Goal: Task Accomplishment & Management: Complete application form

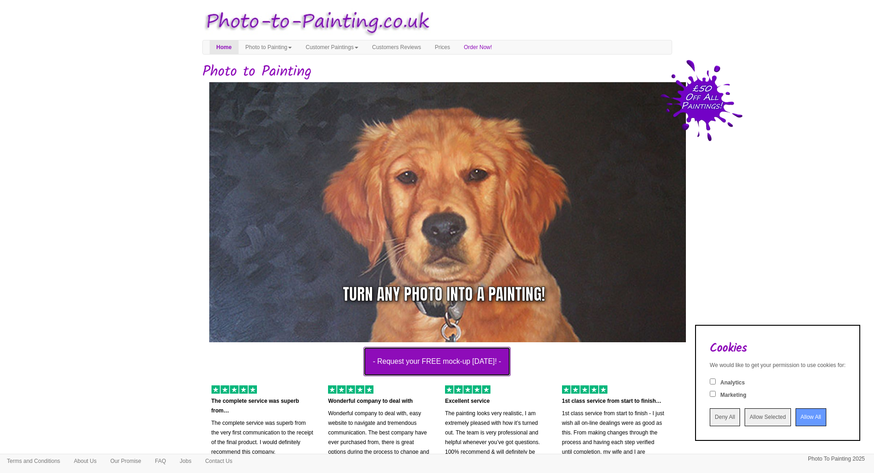
click at [435, 355] on button "- Request your FREE mock-up [DATE]! -" at bounding box center [437, 361] width 148 height 29
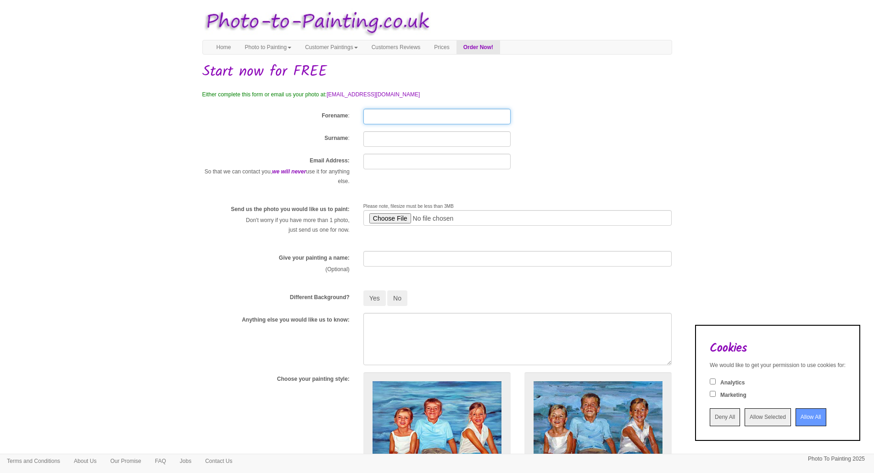
click at [407, 116] on input "Forename" at bounding box center [436, 117] width 147 height 16
type input "Christine"
type input "Kewish"
type input "Chriskewish@outlook.com"
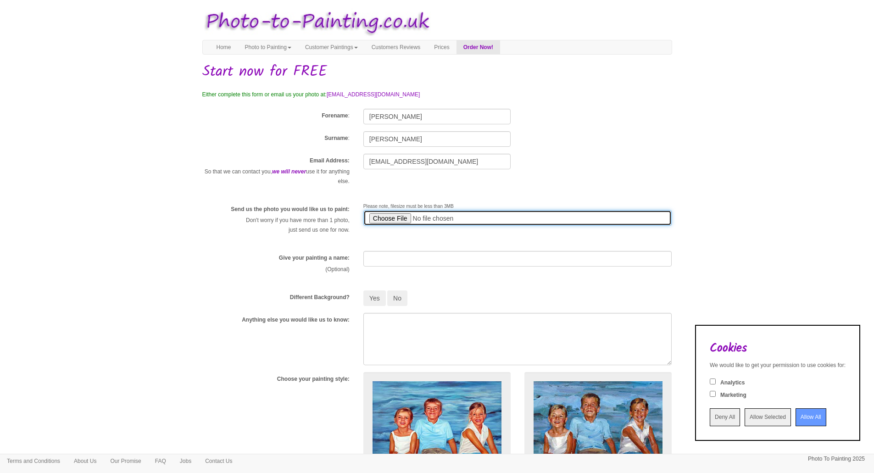
click at [388, 220] on input "file" at bounding box center [517, 218] width 309 height 16
type input "C:\fakepath\G&P.jpg"
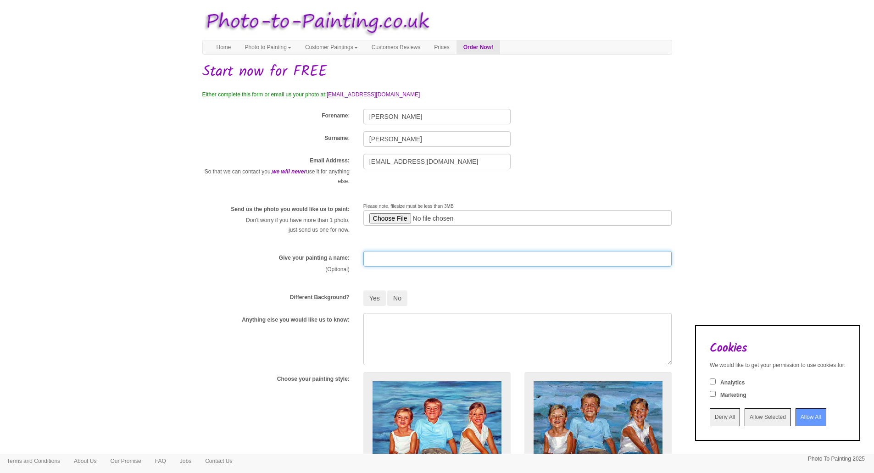
click at [418, 258] on input "text" at bounding box center [517, 259] width 309 height 16
click at [363, 290] on button "Yes" at bounding box center [374, 298] width 22 height 16
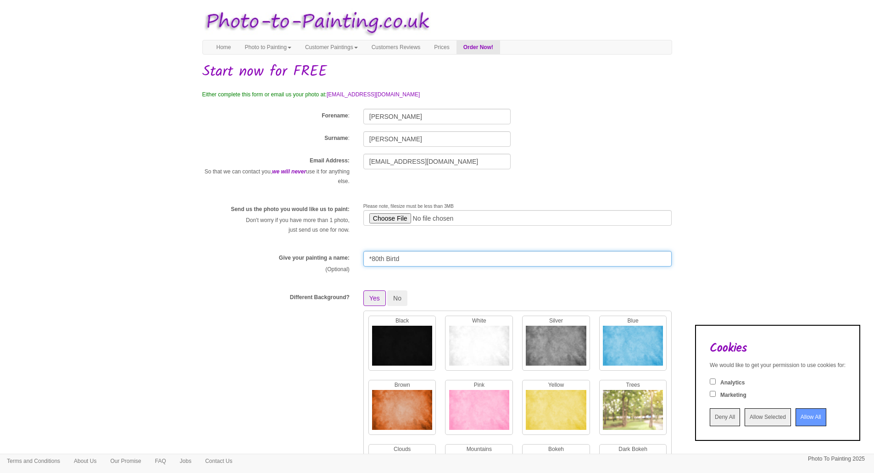
click at [363, 290] on button "Yes" at bounding box center [374, 298] width 22 height 16
type input "*80th Birthday Year"
click at [807, 422] on input "Allow All" at bounding box center [811, 417] width 31 height 18
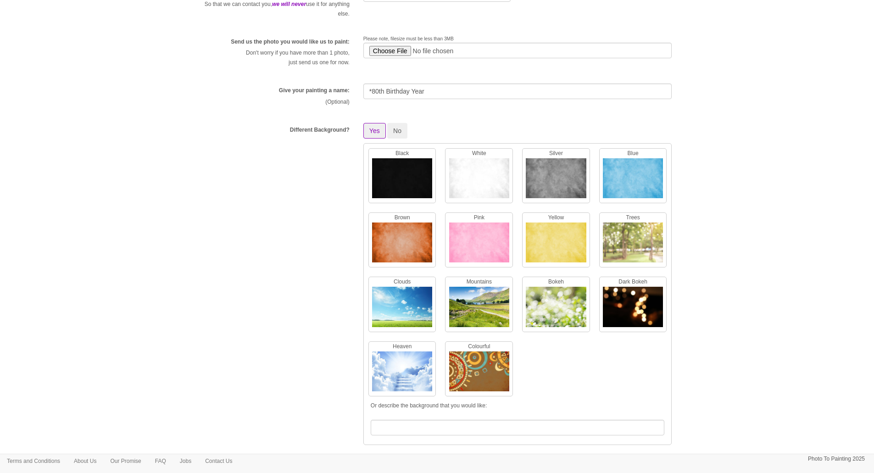
scroll to position [178, 0]
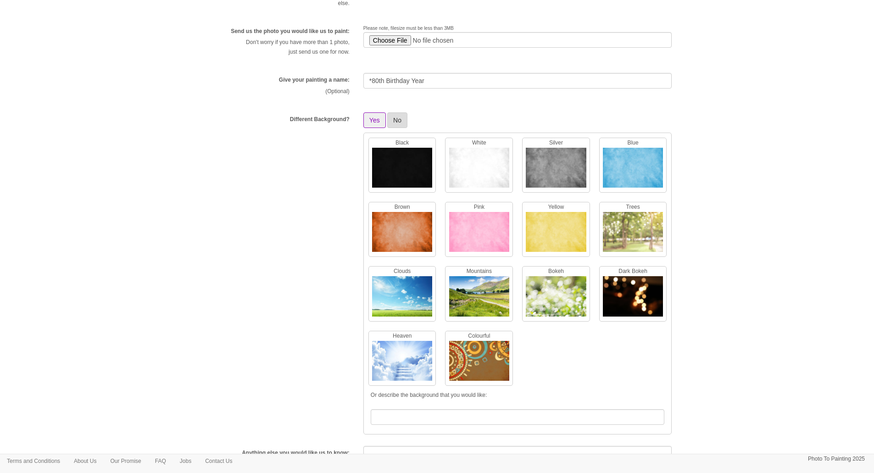
click at [395, 122] on button "No" at bounding box center [397, 120] width 20 height 16
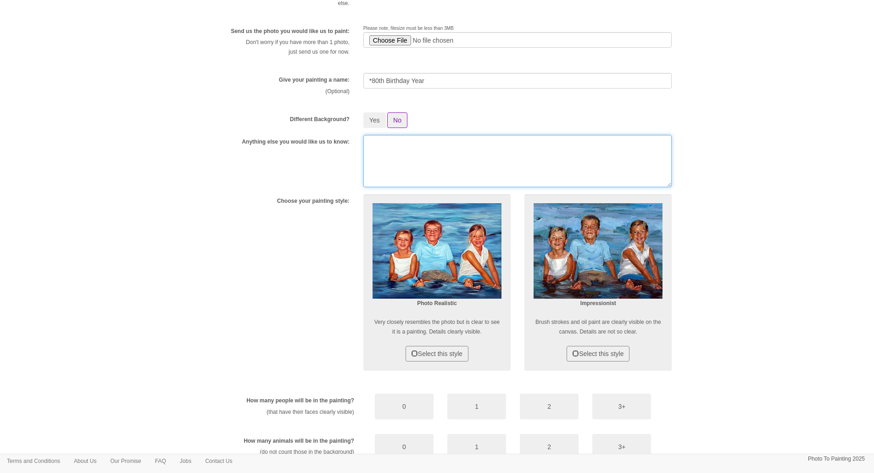
click at [474, 155] on textarea at bounding box center [517, 161] width 309 height 52
type textarea "C"
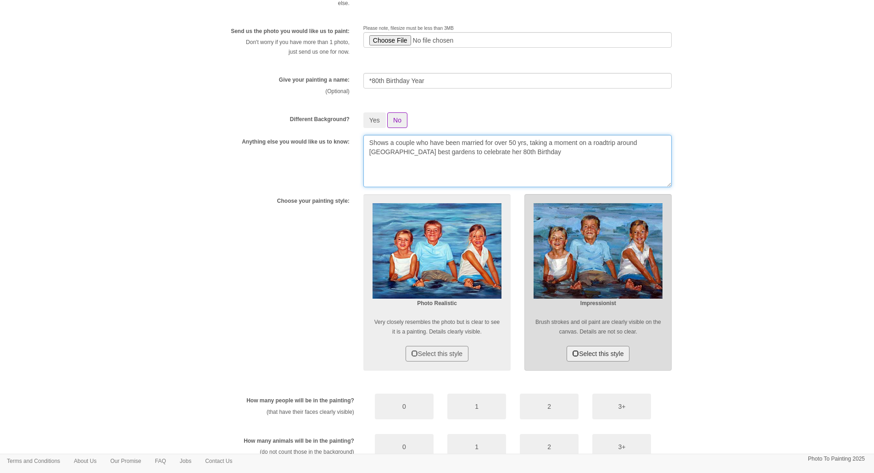
type textarea "Shows a couple who have been married for over 50 yrs, taking a moment on a road…"
click at [596, 353] on button "Select this style" at bounding box center [598, 354] width 63 height 16
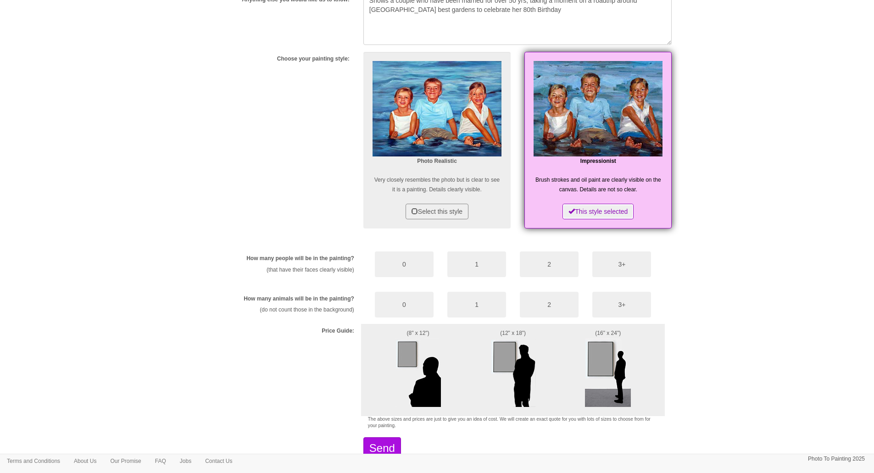
scroll to position [351, 0]
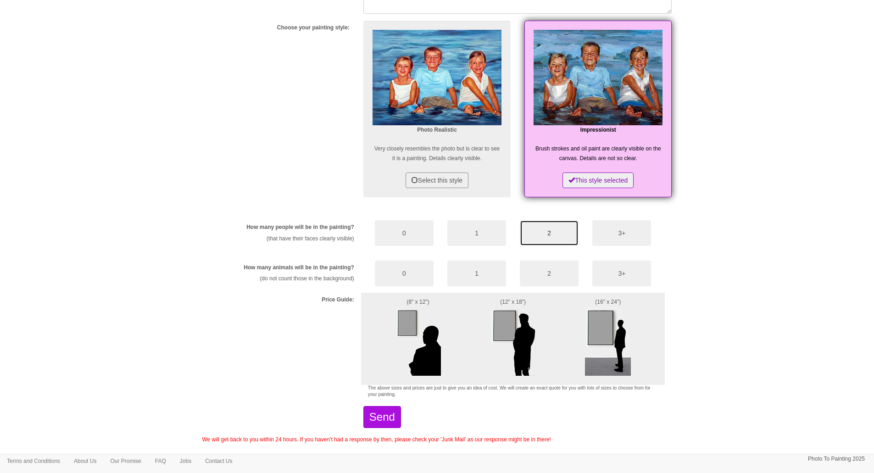
click at [560, 234] on button "2" at bounding box center [549, 233] width 59 height 26
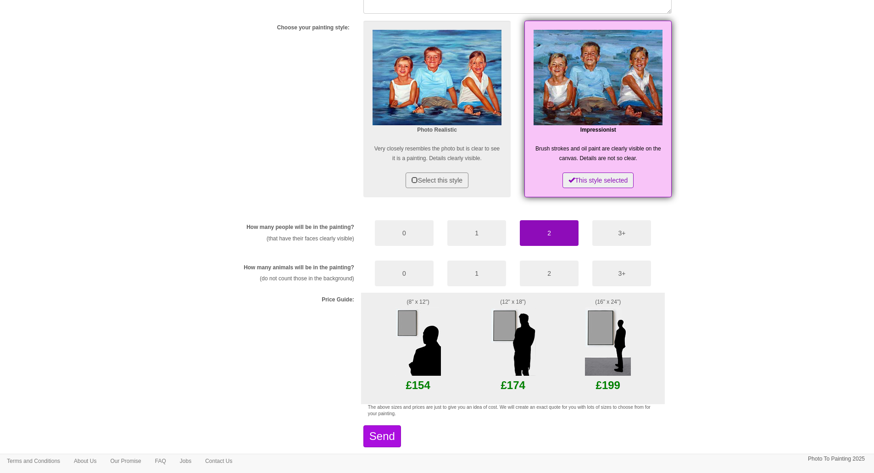
drag, startPoint x: 404, startPoint y: 323, endPoint x: 448, endPoint y: 326, distance: 44.6
click at [403, 323] on img at bounding box center [418, 341] width 46 height 69
click at [502, 343] on img at bounding box center [513, 341] width 46 height 69
click at [408, 266] on button "0" at bounding box center [404, 274] width 59 height 26
click at [401, 428] on button "Send" at bounding box center [382, 436] width 38 height 22
